Goal: Find specific page/section: Find specific page/section

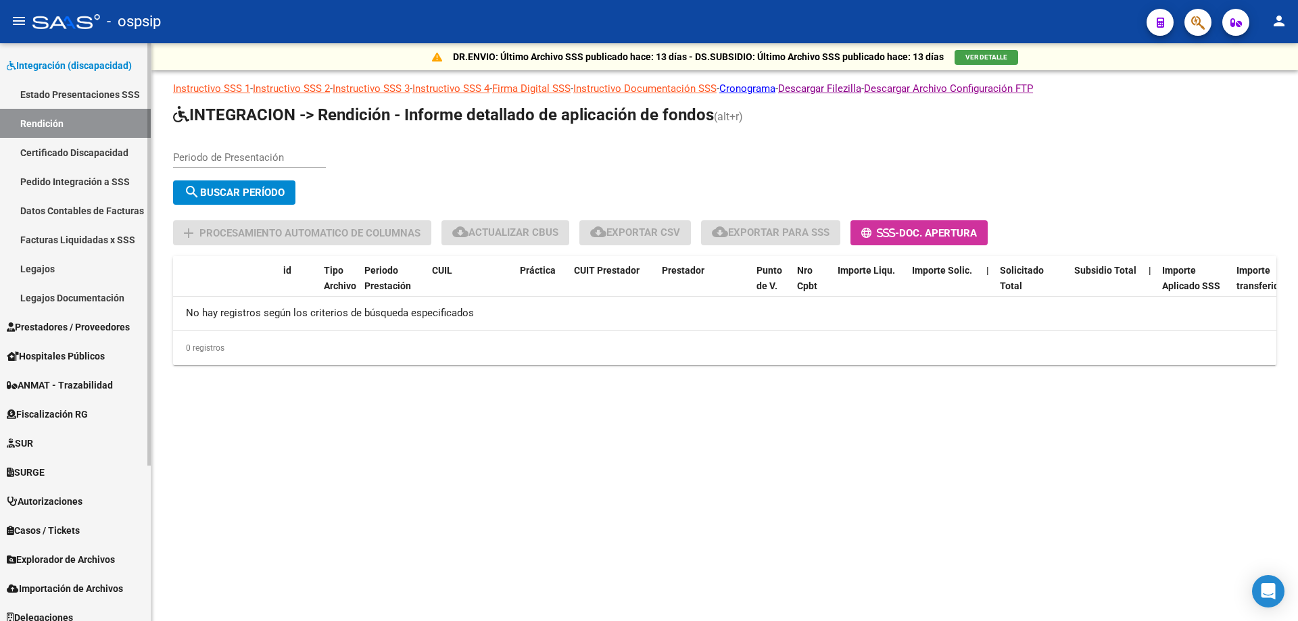
scroll to position [203, 0]
click at [91, 314] on link "Prestadores / Proveedores" at bounding box center [75, 325] width 151 height 29
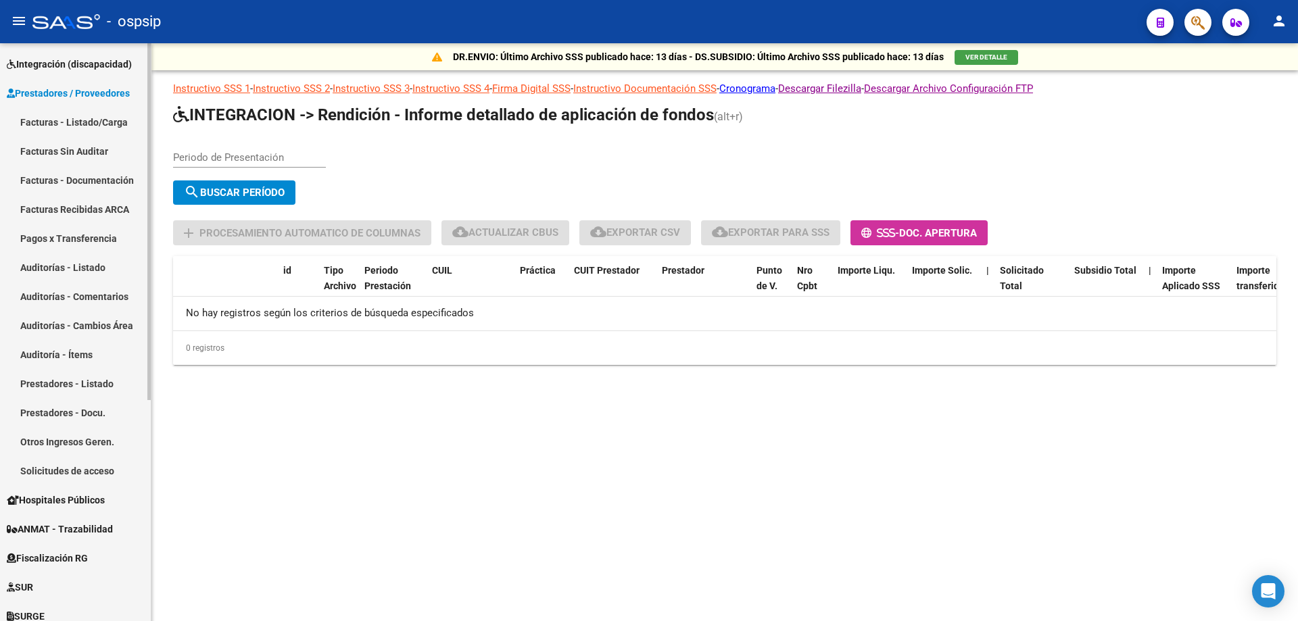
click at [75, 126] on link "Facturas - Listado/Carga" at bounding box center [75, 121] width 151 height 29
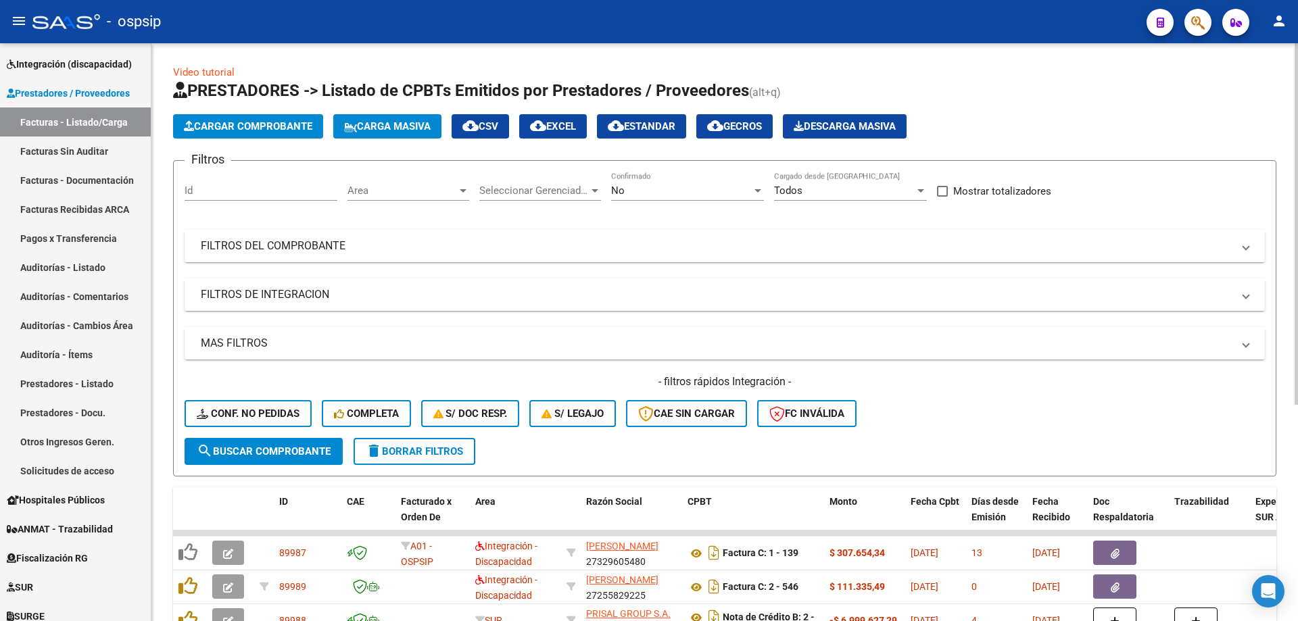
click at [549, 188] on span "Seleccionar Gerenciador" at bounding box center [533, 191] width 109 height 12
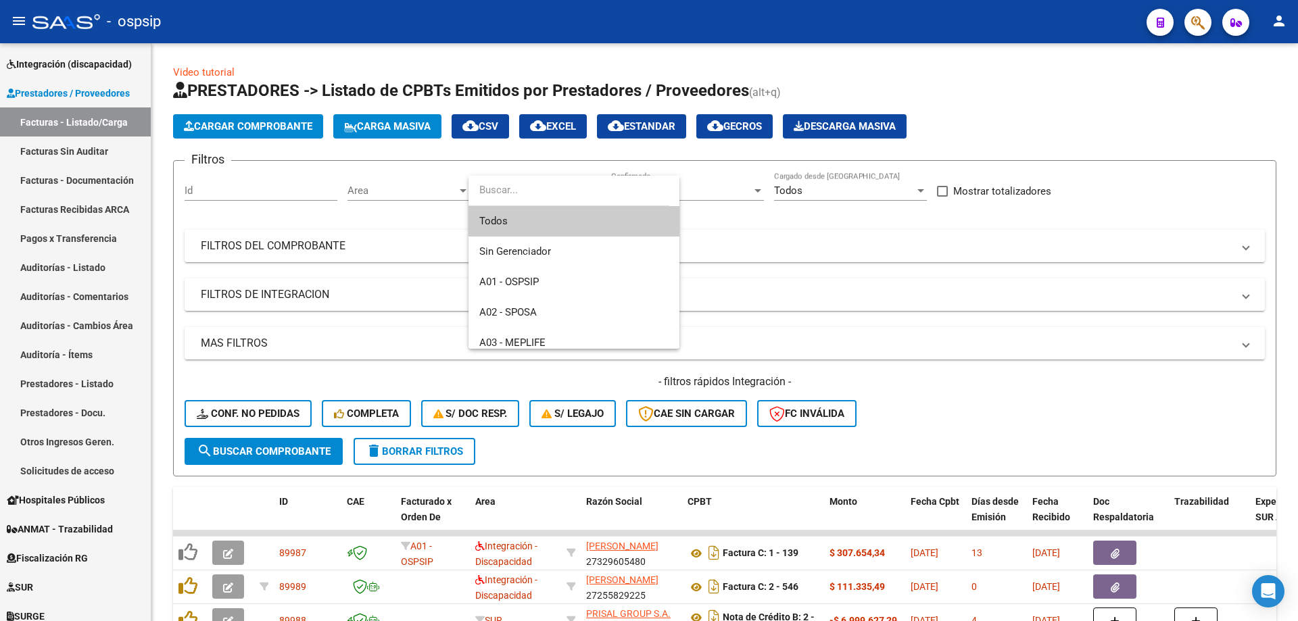
click at [561, 222] on span "Todos" at bounding box center [573, 221] width 189 height 30
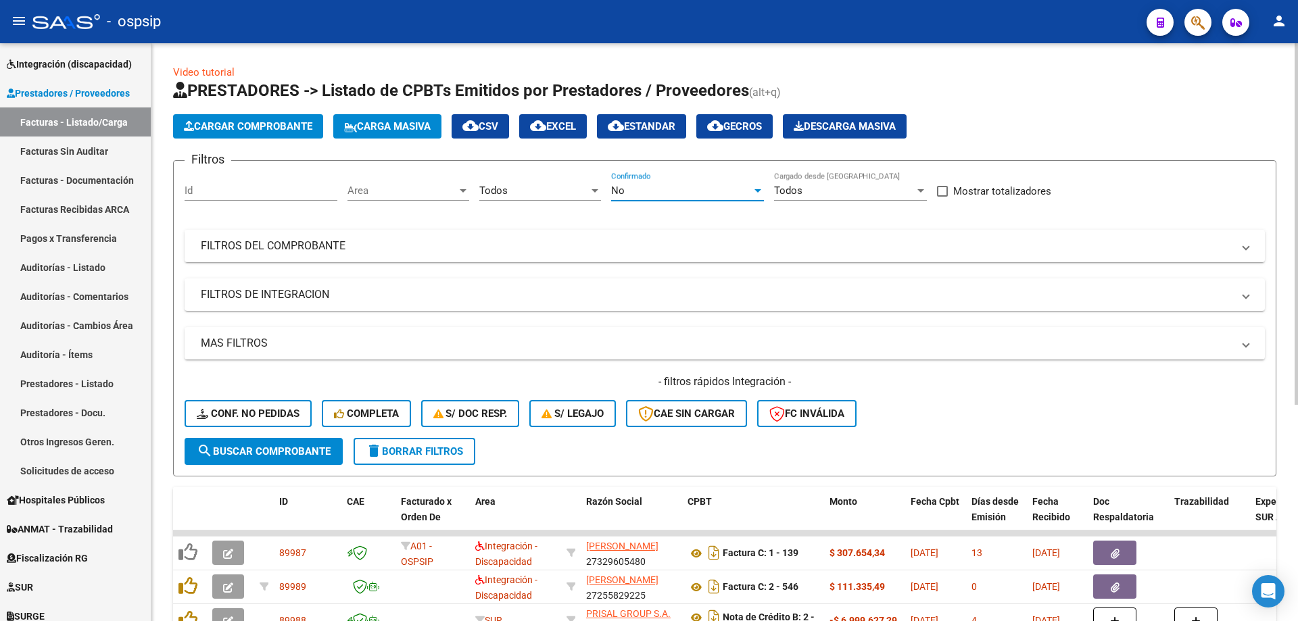
click at [672, 191] on div "No" at bounding box center [681, 191] width 141 height 12
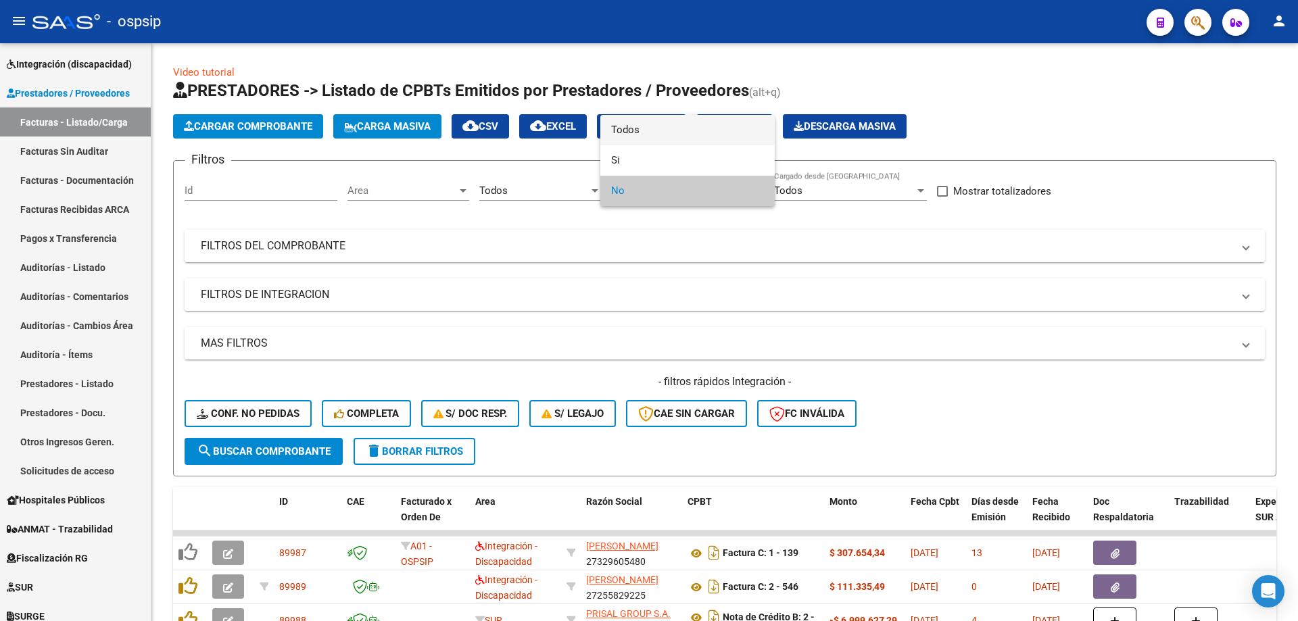
click at [675, 125] on span "Todos" at bounding box center [687, 130] width 153 height 30
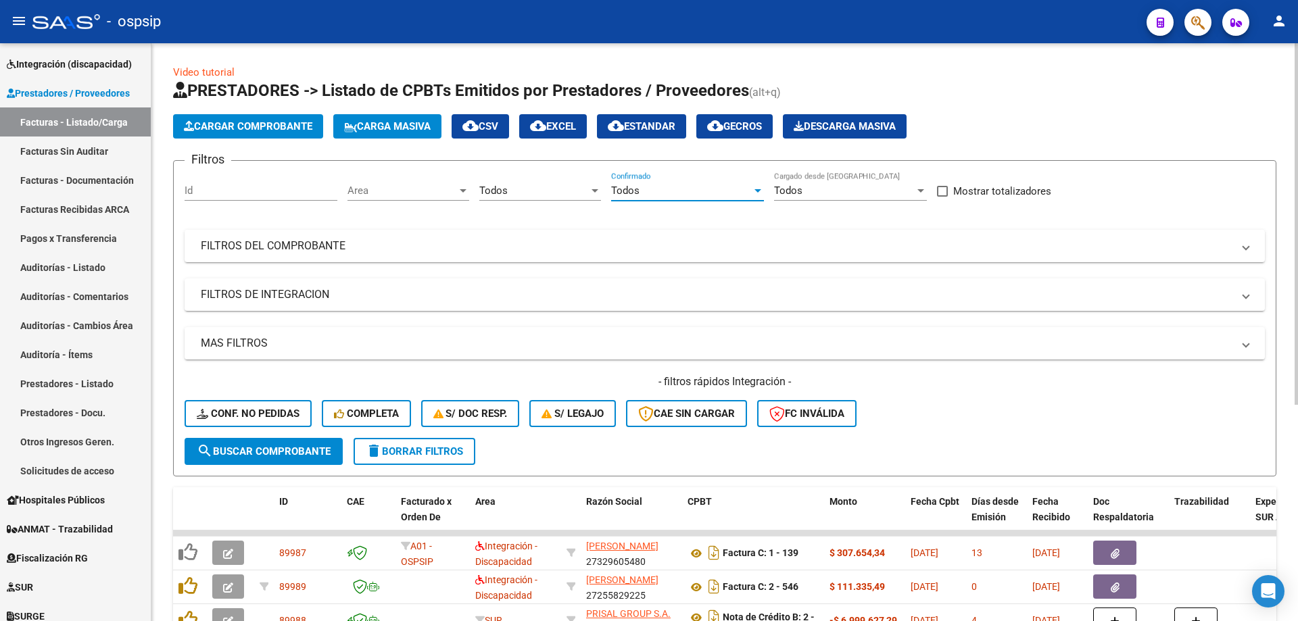
click at [856, 184] on div "Todos Cargado desde [GEOGRAPHIC_DATA]" at bounding box center [850, 186] width 153 height 29
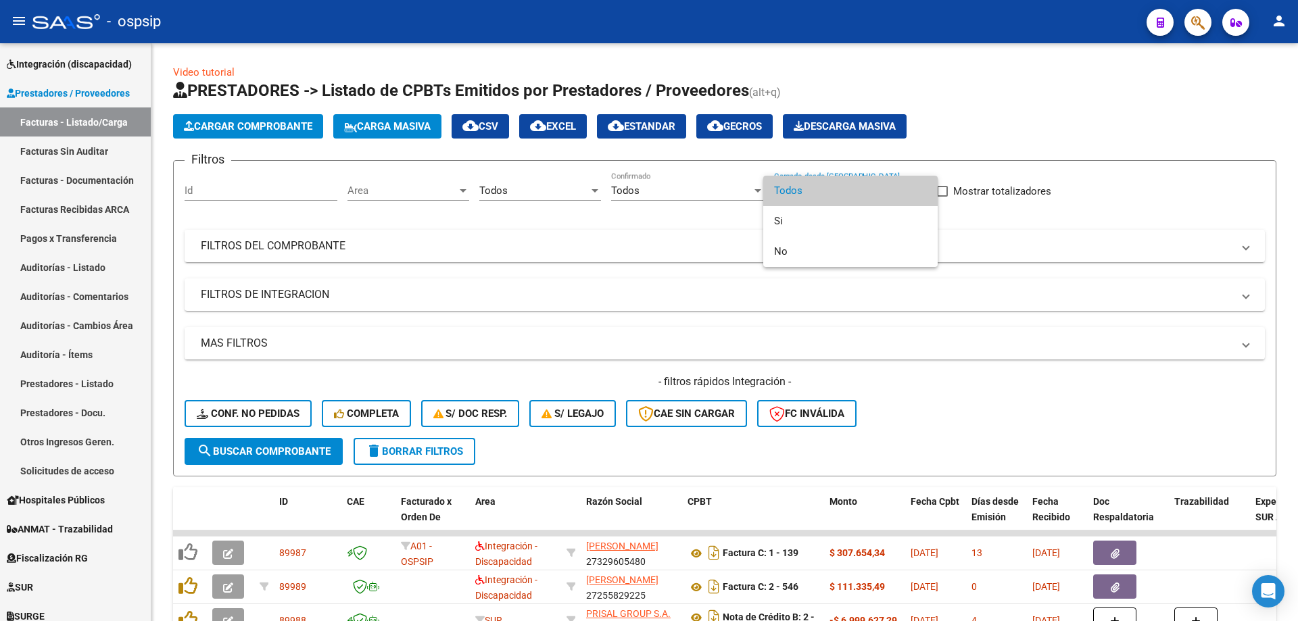
click at [828, 189] on span "Todos" at bounding box center [850, 191] width 153 height 30
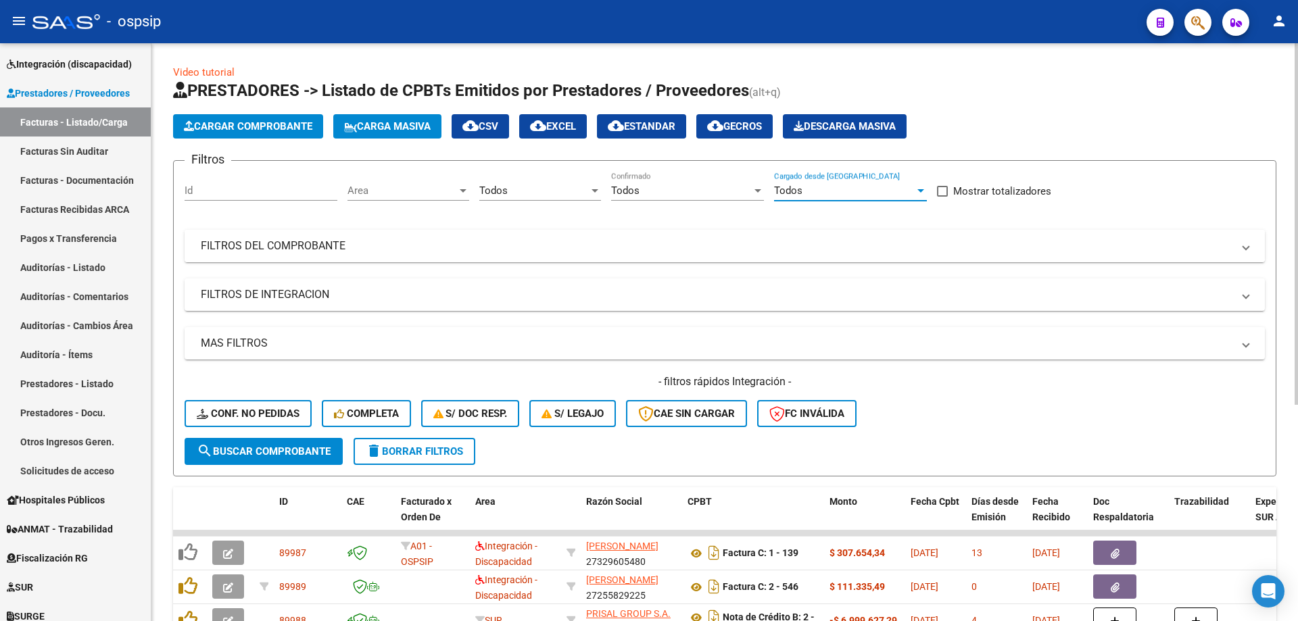
click at [558, 248] on mat-panel-title "FILTROS DEL COMPROBANTE" at bounding box center [716, 246] width 1031 height 15
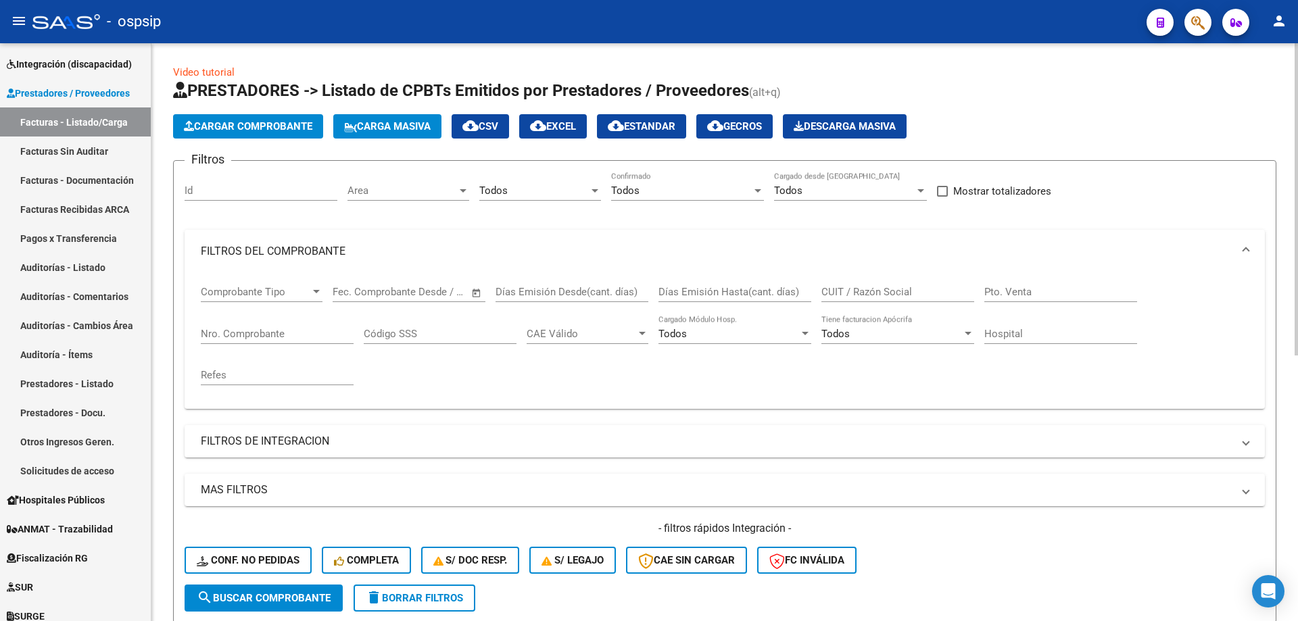
click at [295, 342] on div "Nro. Comprobante" at bounding box center [277, 329] width 153 height 29
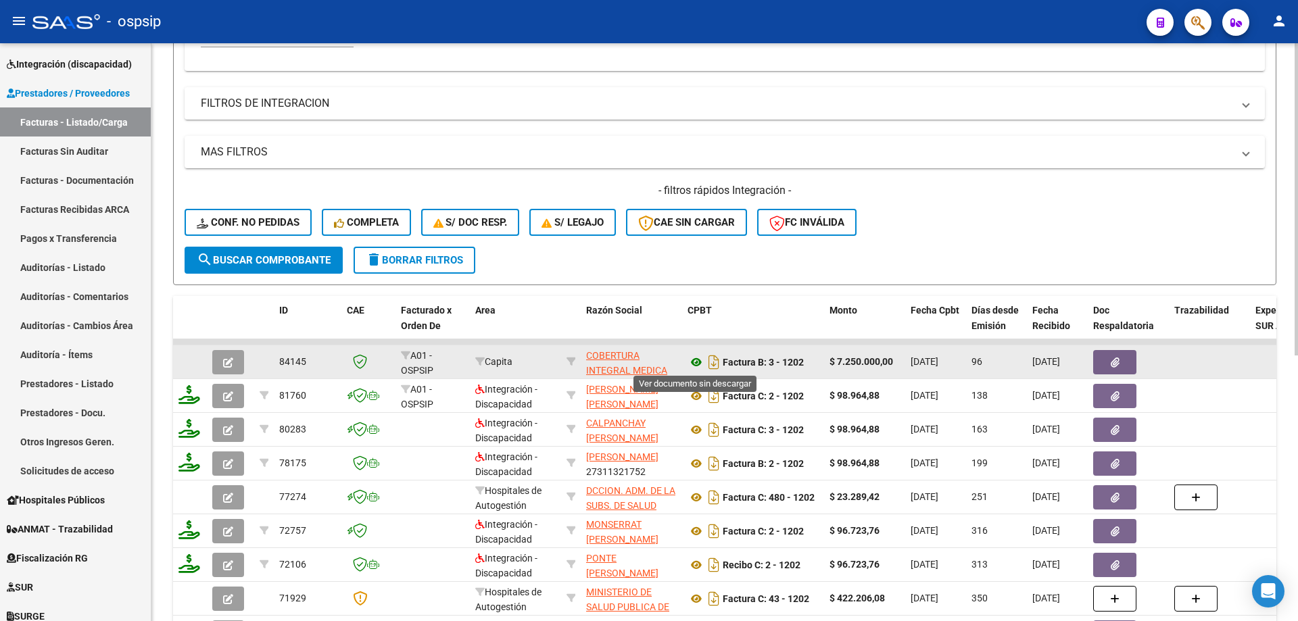
type input "1202"
click at [697, 358] on icon at bounding box center [696, 362] width 18 height 16
